Goal: Find specific fact: Find specific fact

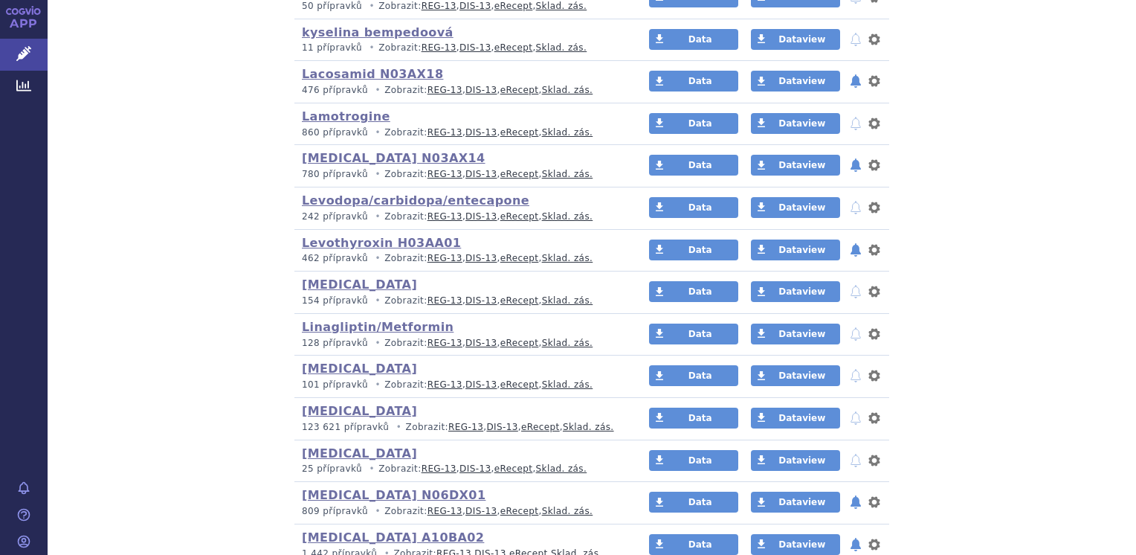
scroll to position [1561, 0]
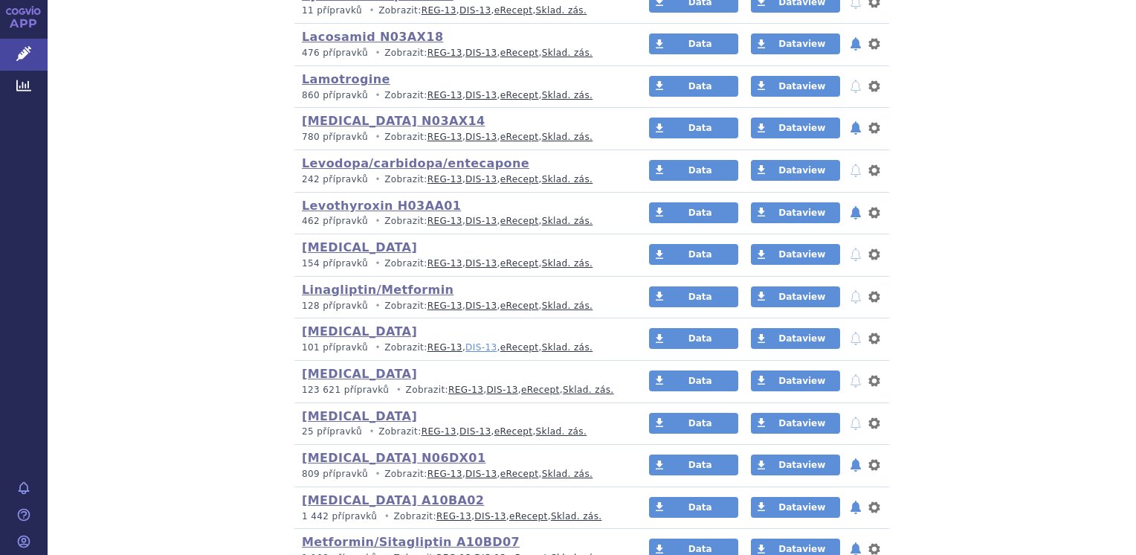
click at [465, 345] on link "DIS-13" at bounding box center [480, 347] width 31 height 10
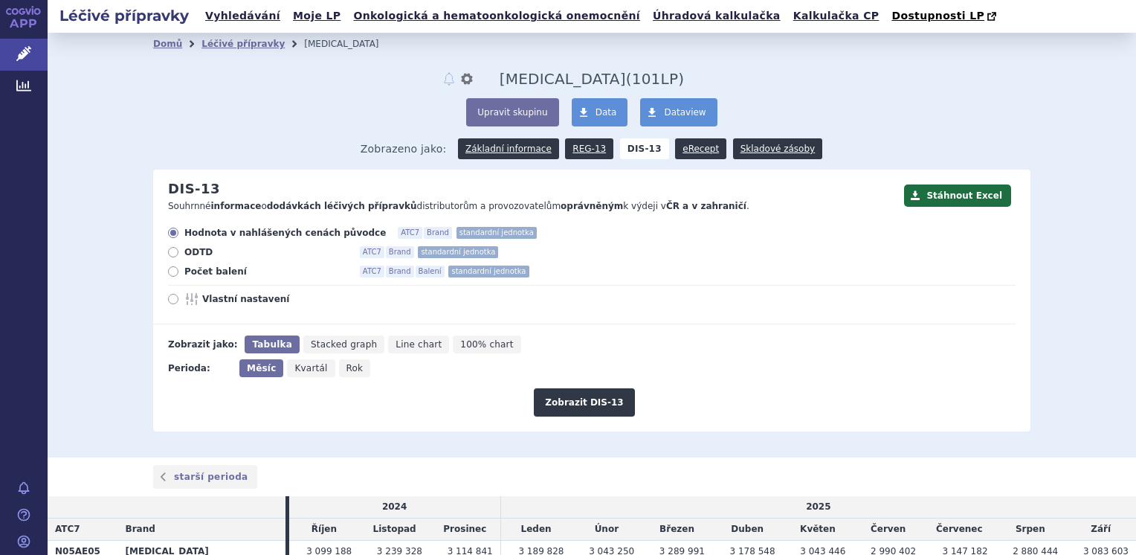
scroll to position [134, 0]
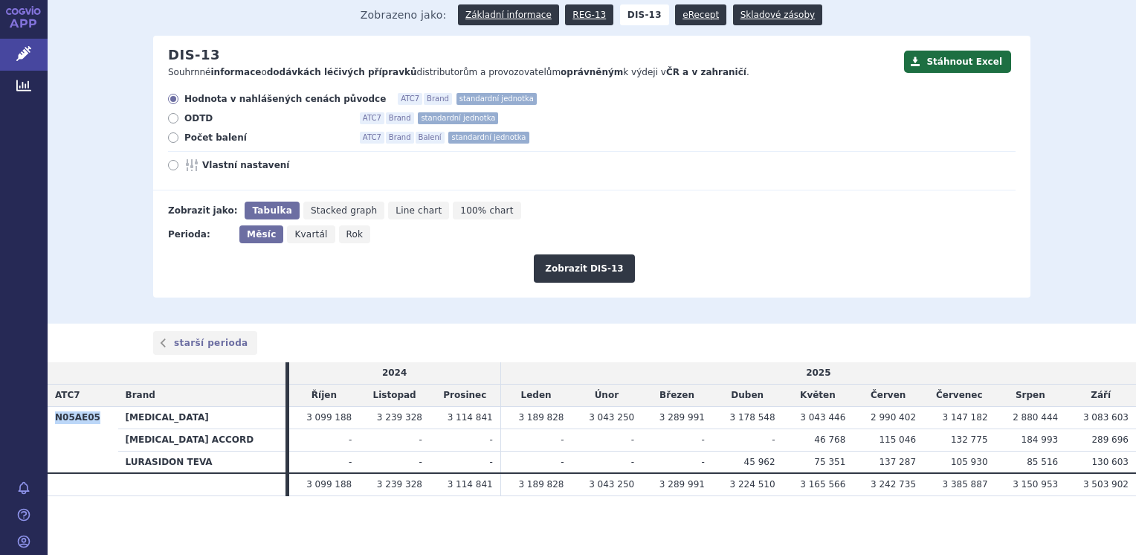
drag, startPoint x: 103, startPoint y: 414, endPoint x: 54, endPoint y: 421, distance: 49.5
click at [54, 421] on th "N05AE05" at bounding box center [83, 439] width 71 height 67
click at [98, 416] on th "N05AE05" at bounding box center [83, 439] width 71 height 67
click at [98, 418] on th "N05AE05" at bounding box center [83, 439] width 71 height 67
drag, startPoint x: 96, startPoint y: 415, endPoint x: 56, endPoint y: 424, distance: 40.4
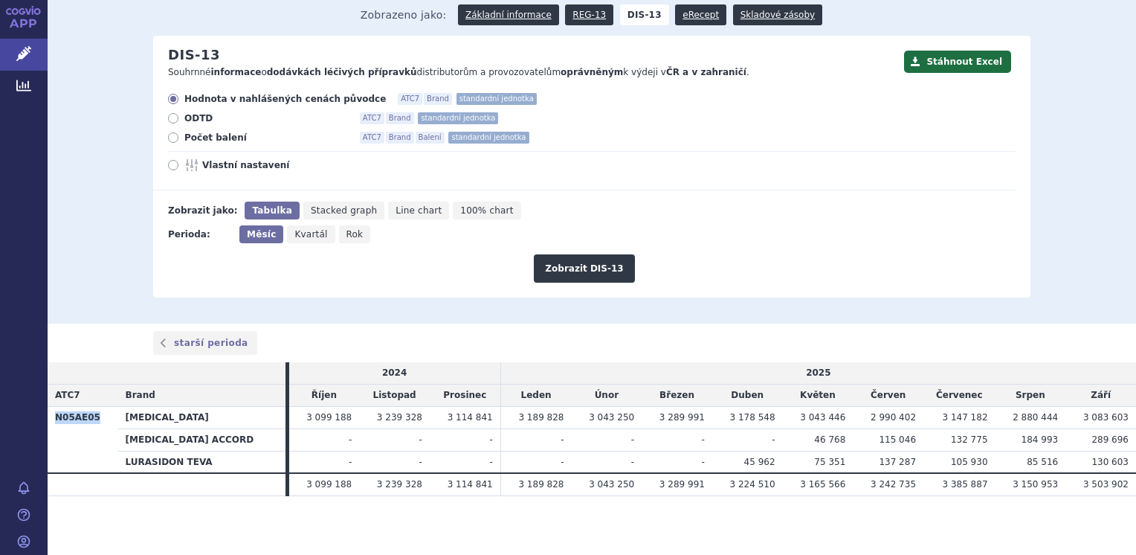
click at [56, 424] on th "N05AE05" at bounding box center [83, 439] width 71 height 67
copy th "N05AE05"
